Goal: Task Accomplishment & Management: Manage account settings

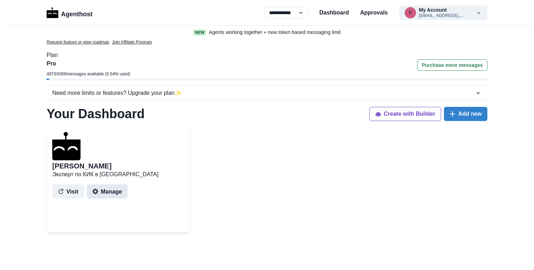
click at [115, 189] on button "Manage" at bounding box center [107, 191] width 41 height 14
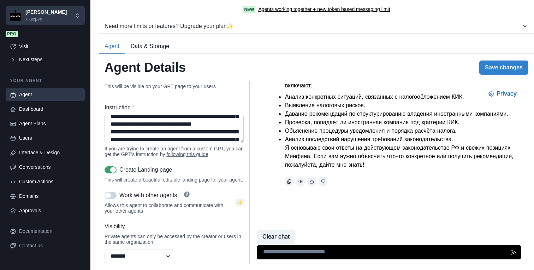
scroll to position [620, 0]
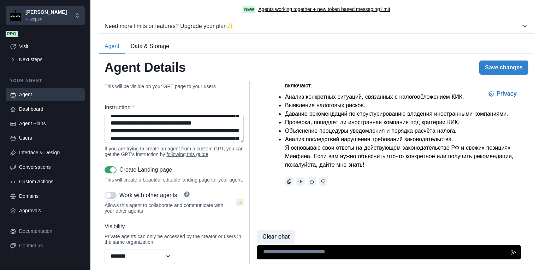
click at [159, 131] on textarea "Instruction *" at bounding box center [174, 128] width 139 height 28
click at [223, 123] on textarea "Instruction *" at bounding box center [174, 128] width 139 height 28
click at [163, 132] on textarea "Instruction *" at bounding box center [174, 128] width 139 height 28
paste textarea "*********"
click at [222, 124] on textarea "Instruction *" at bounding box center [174, 128] width 139 height 28
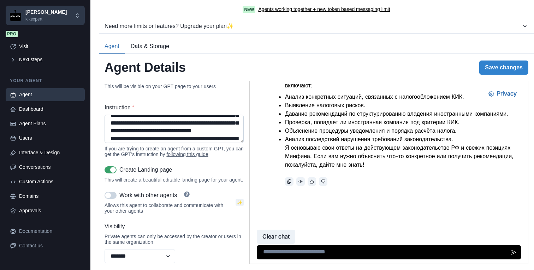
click at [178, 124] on textarea "Instruction *" at bounding box center [174, 128] width 139 height 28
paste textarea "**"
drag, startPoint x: 191, startPoint y: 132, endPoint x: 160, endPoint y: 133, distance: 30.4
click at [160, 133] on textarea "Instruction *" at bounding box center [174, 128] width 139 height 28
click at [178, 124] on textarea "Instruction *" at bounding box center [174, 128] width 139 height 28
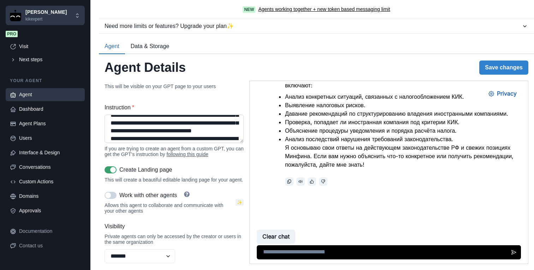
paste textarea "*********"
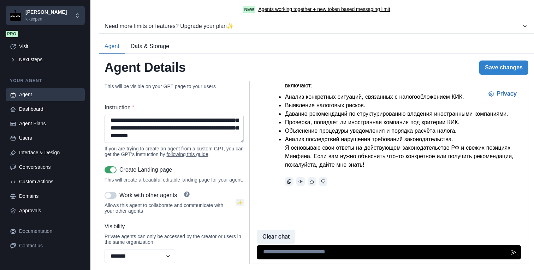
drag, startPoint x: 151, startPoint y: 138, endPoint x: 129, endPoint y: 128, distance: 24.0
click at [129, 128] on textarea "Instruction *" at bounding box center [174, 128] width 139 height 28
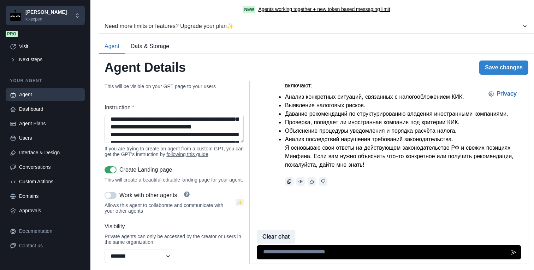
scroll to position [628, 0]
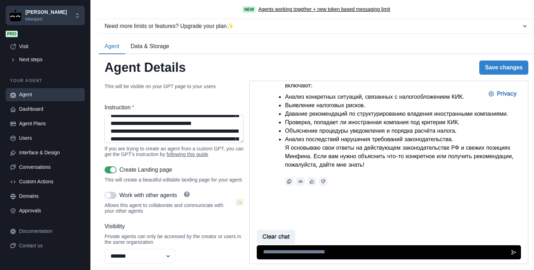
click at [145, 132] on textarea "Instruction *" at bounding box center [174, 128] width 139 height 28
click at [488, 67] on button "Save changes" at bounding box center [503, 67] width 49 height 14
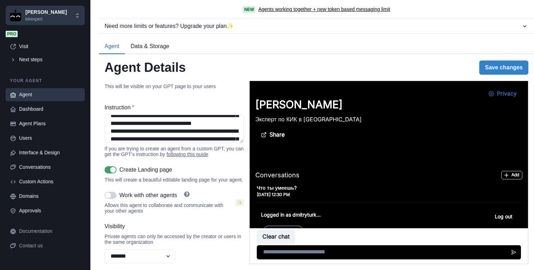
scroll to position [291, 0]
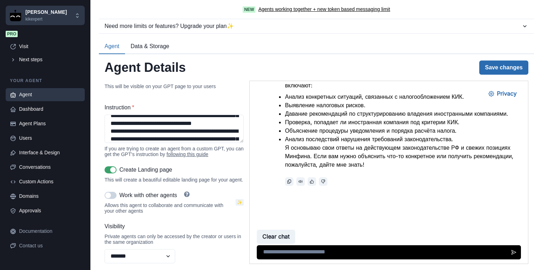
click at [504, 70] on button "Save changes" at bounding box center [503, 67] width 49 height 14
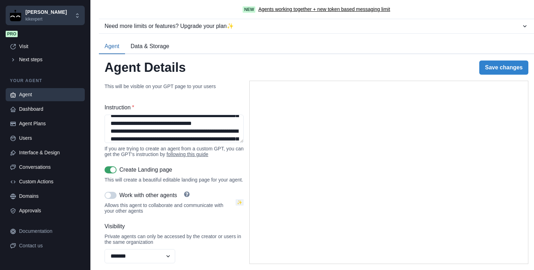
type textarea "**********"
